Goal: Transaction & Acquisition: Register for event/course

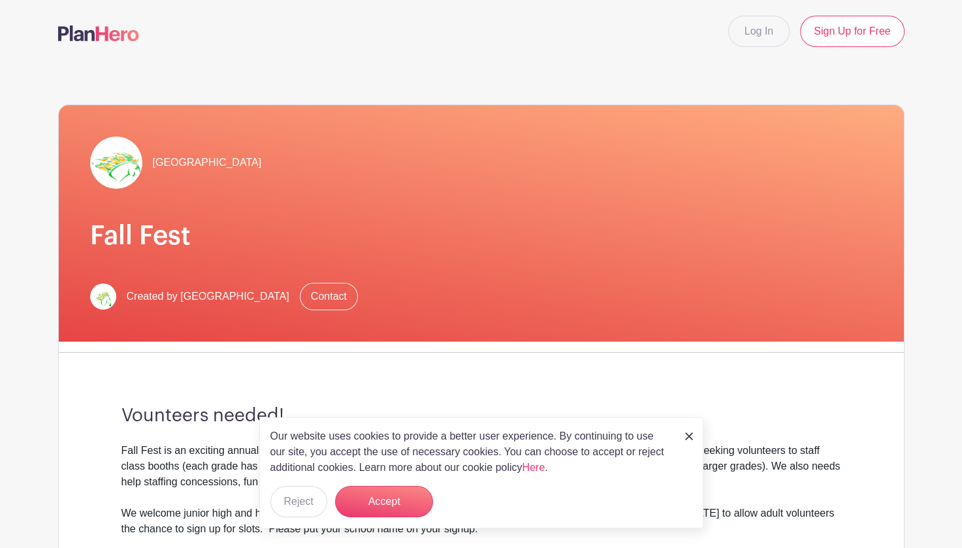
click at [688, 434] on img at bounding box center [689, 437] width 8 height 8
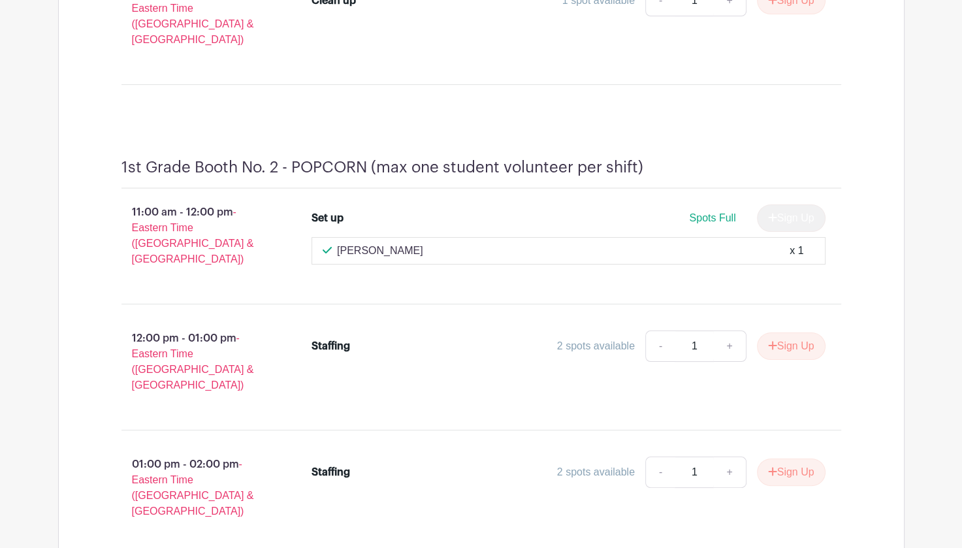
scroll to position [4670, 0]
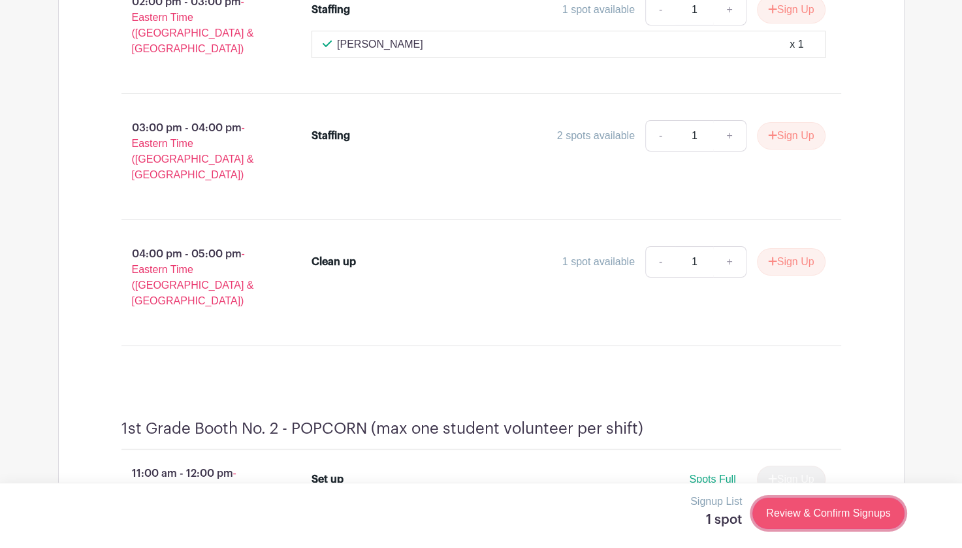
click at [810, 518] on link "Review & Confirm Signups" at bounding box center [829, 513] width 152 height 31
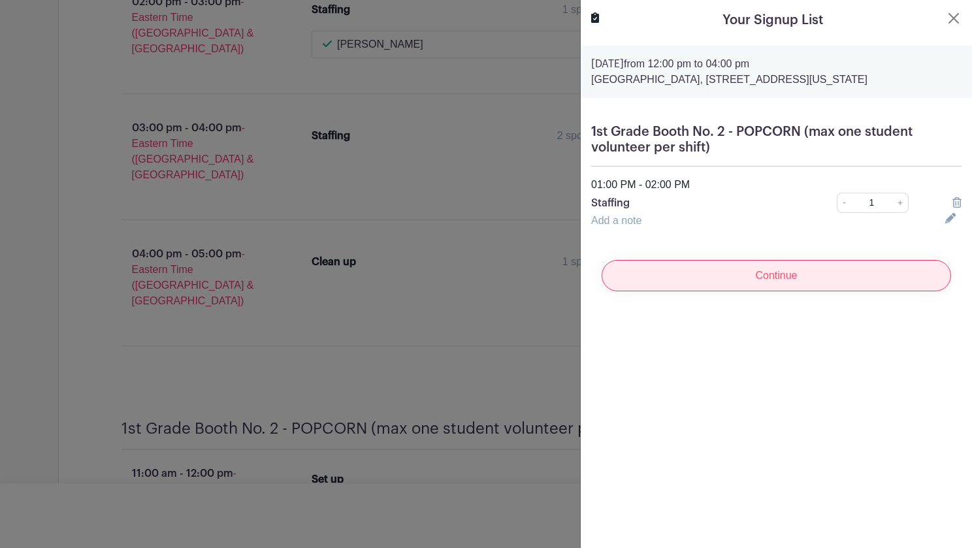
click at [769, 291] on input "Continue" at bounding box center [777, 275] width 350 height 31
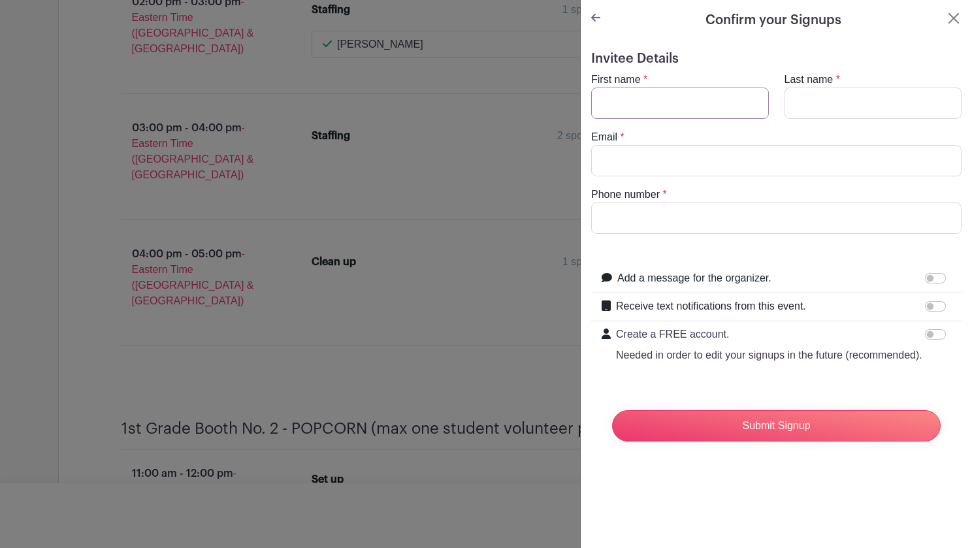
click at [700, 106] on input "First name" at bounding box center [680, 103] width 178 height 31
type input "[PERSON_NAME]"
type input "Maser"
type input "[PERSON_NAME][EMAIL_ADDRESS][PERSON_NAME][DOMAIN_NAME]"
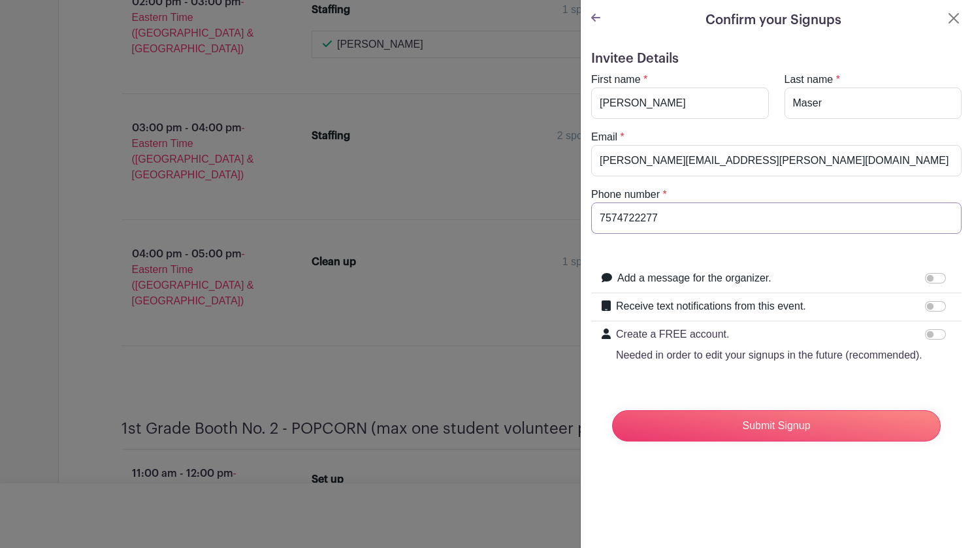
type input "7574722277"
click at [789, 515] on div "Confirm your Signups Invitee Details First name * [PERSON_NAME] Last name * [PE…" at bounding box center [776, 274] width 392 height 548
click at [794, 441] on input "Submit Signup" at bounding box center [776, 425] width 329 height 31
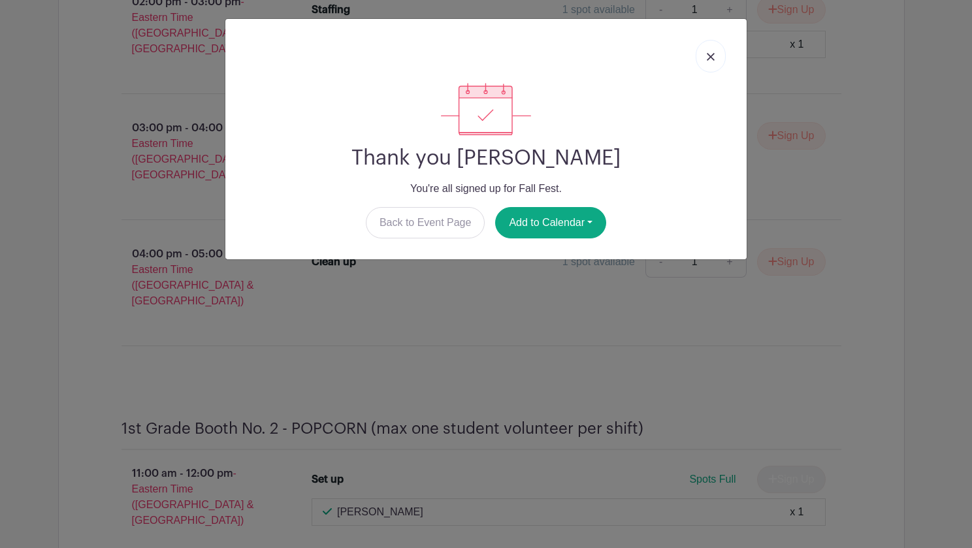
click at [712, 48] on link at bounding box center [711, 56] width 30 height 33
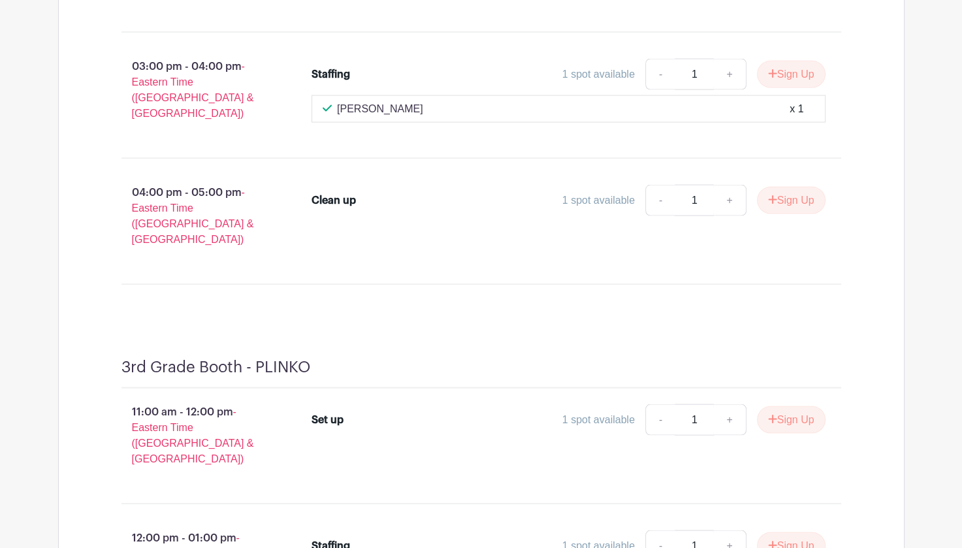
scroll to position [7545, 0]
